Goal: Transaction & Acquisition: Obtain resource

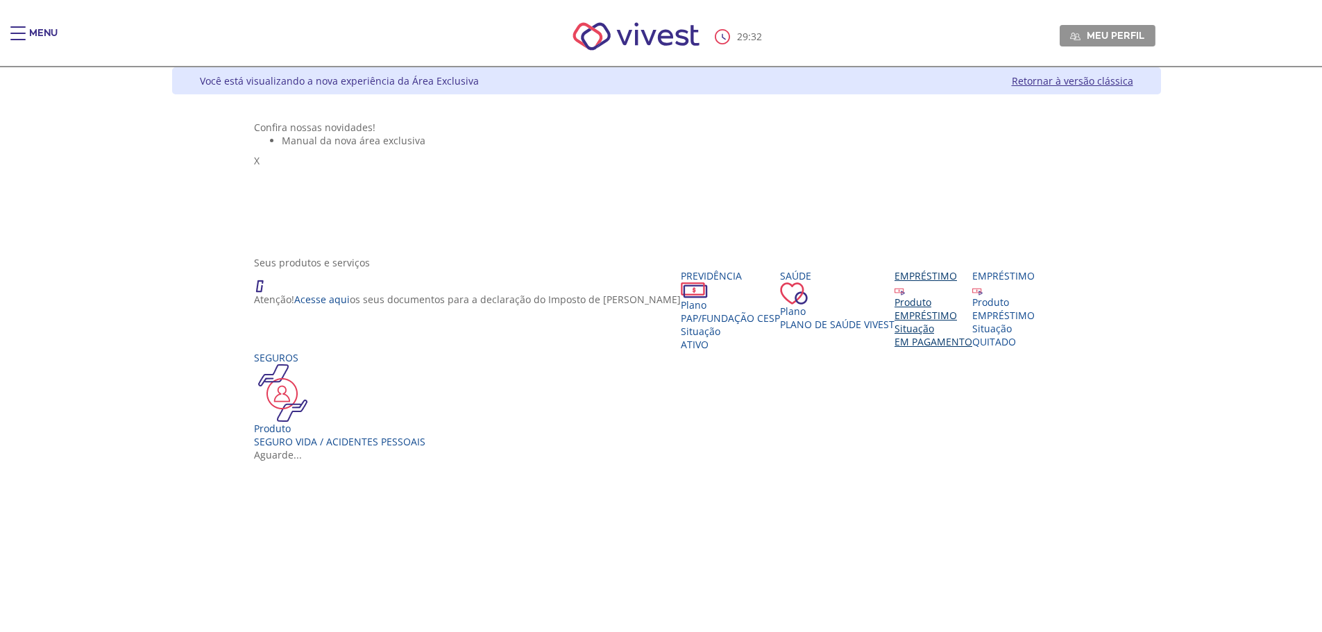
click at [894, 322] on div "EMPRÉSTIMO" at bounding box center [933, 315] width 78 height 13
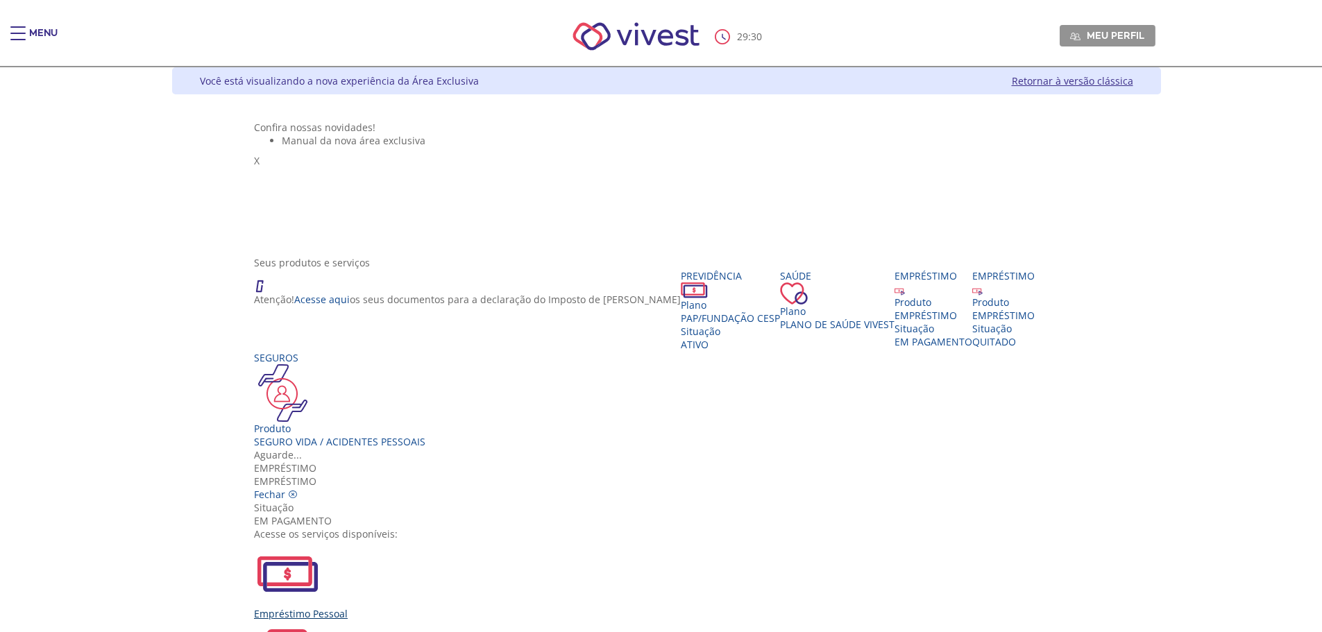
click at [485, 540] on div "Empréstimo Pessoal" at bounding box center [666, 580] width 824 height 80
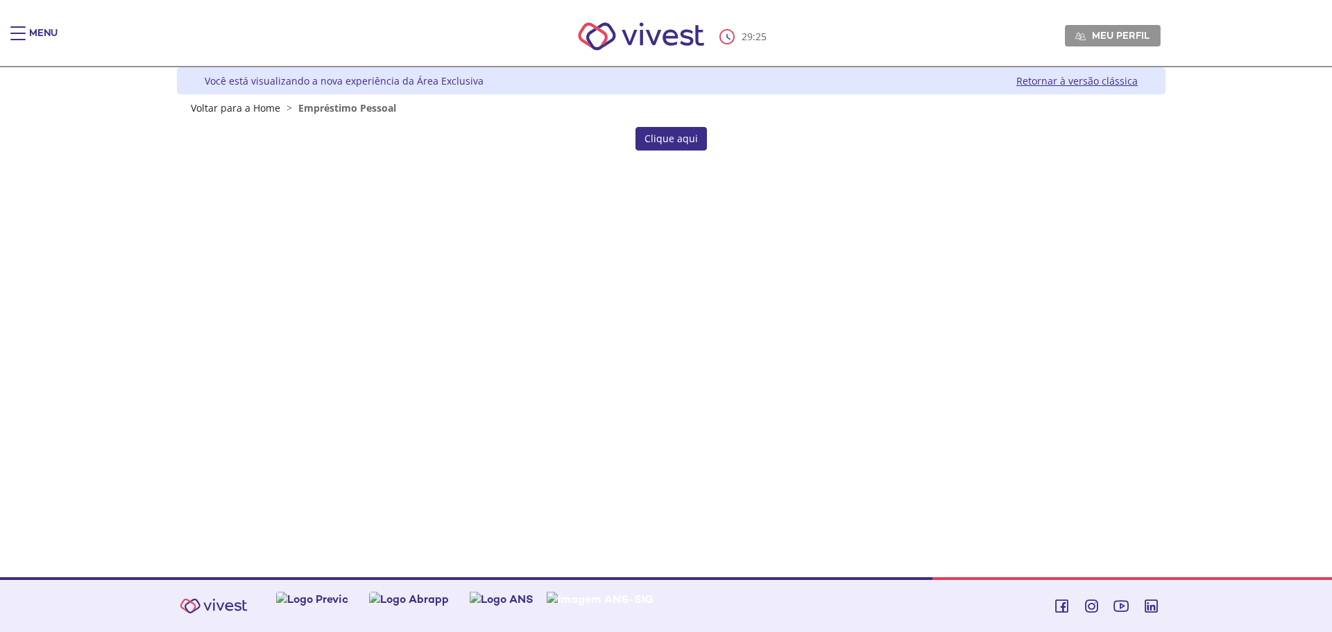
click at [665, 139] on link "Clique aqui" at bounding box center [671, 139] width 71 height 24
click at [688, 136] on link "Clique aqui" at bounding box center [671, 139] width 71 height 24
click at [1122, 80] on link "Retornar à versão clássica" at bounding box center [1076, 80] width 121 height 13
